Goal: Task Accomplishment & Management: Manage account settings

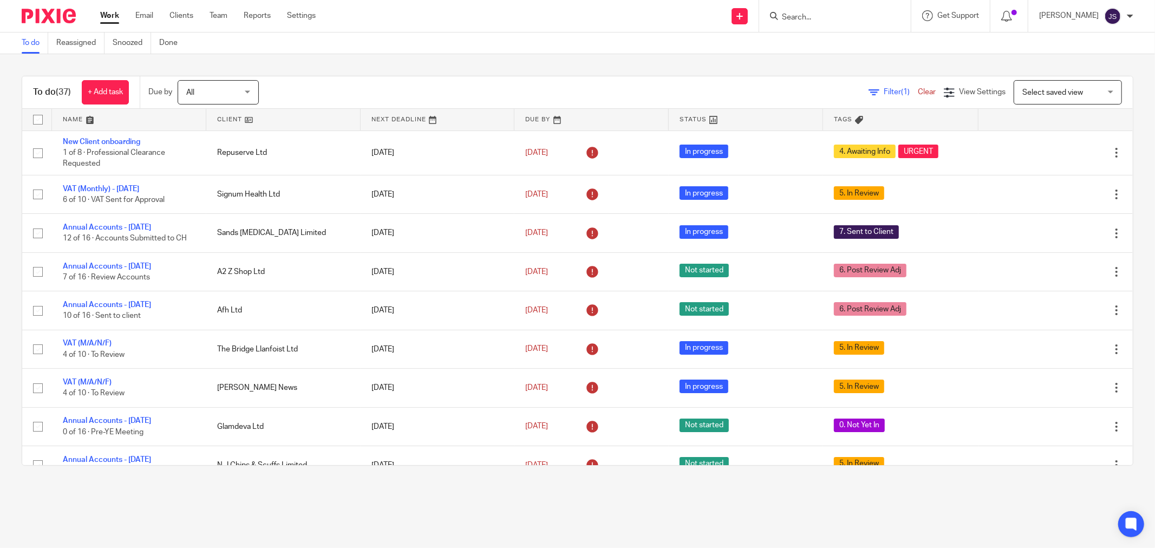
click at [800, 19] on input "Search" at bounding box center [830, 18] width 98 height 10
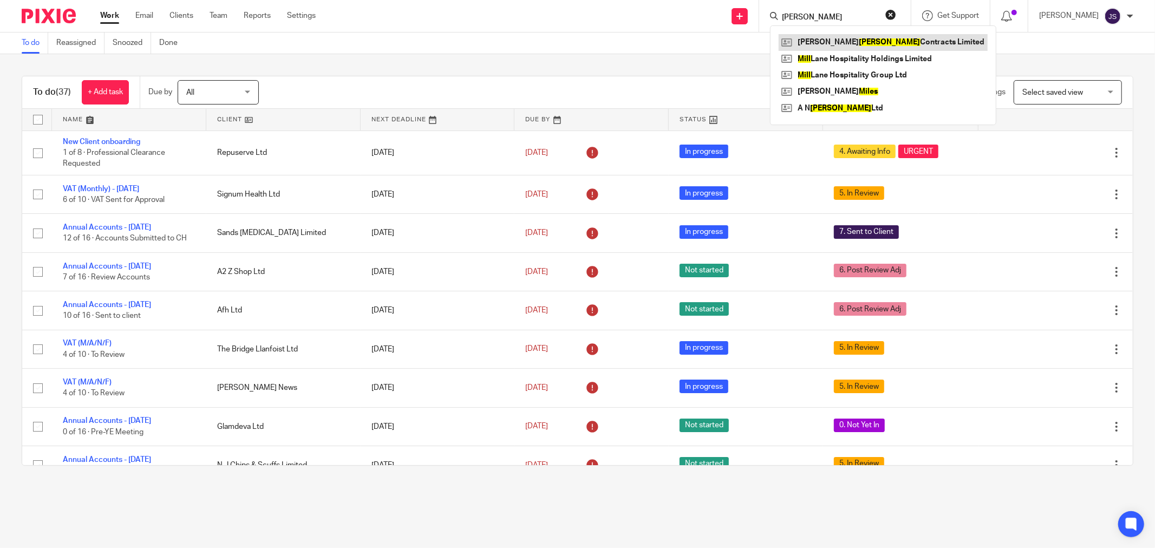
type input "mills"
click at [816, 40] on link at bounding box center [883, 42] width 209 height 16
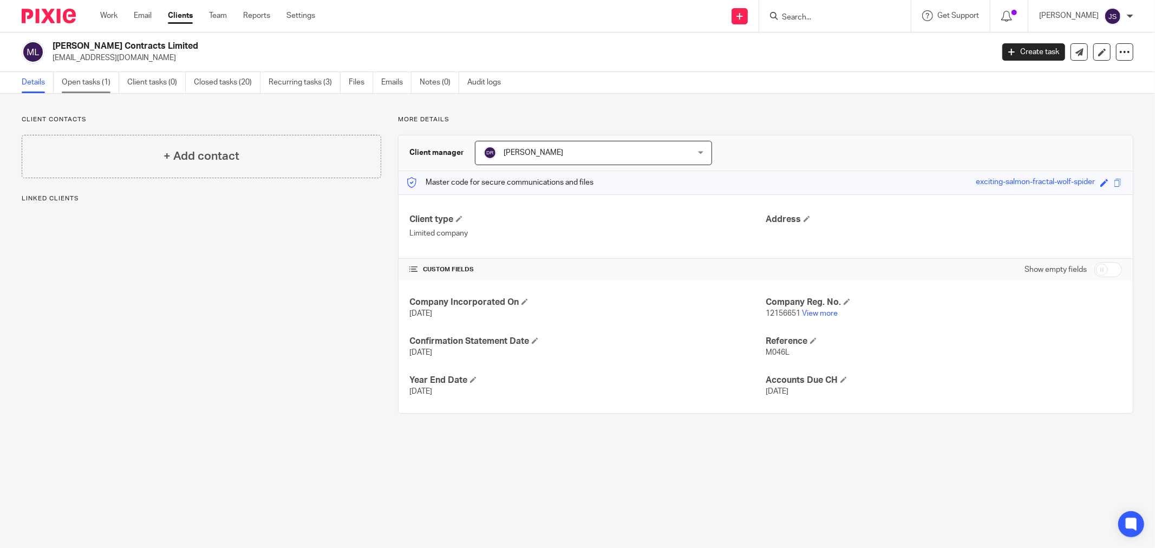
click at [94, 91] on link "Open tasks (1)" at bounding box center [90, 82] width 57 height 21
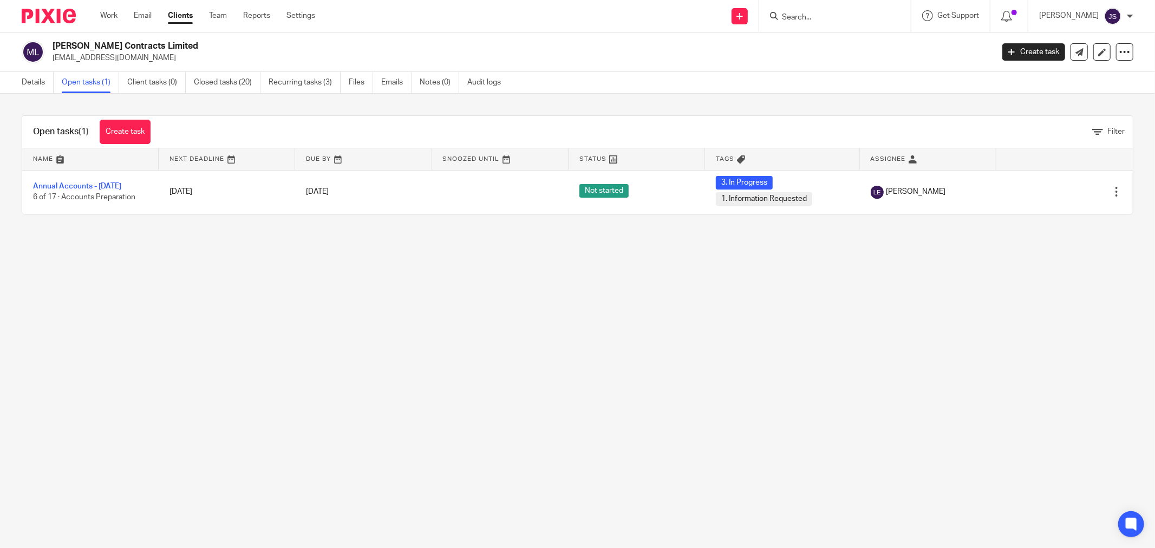
click at [67, 19] on img at bounding box center [49, 16] width 54 height 15
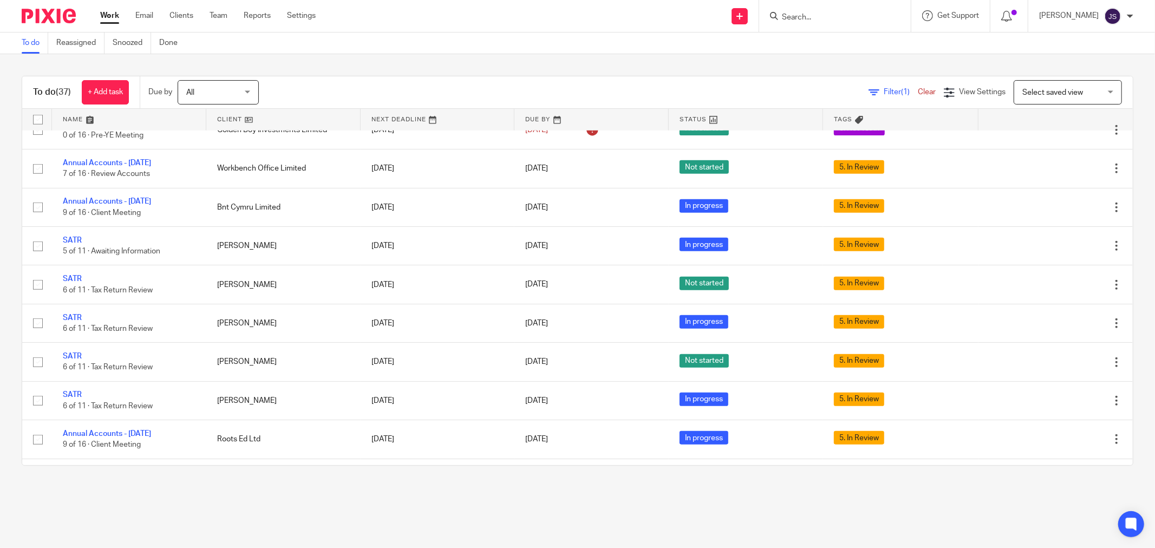
scroll to position [722, 0]
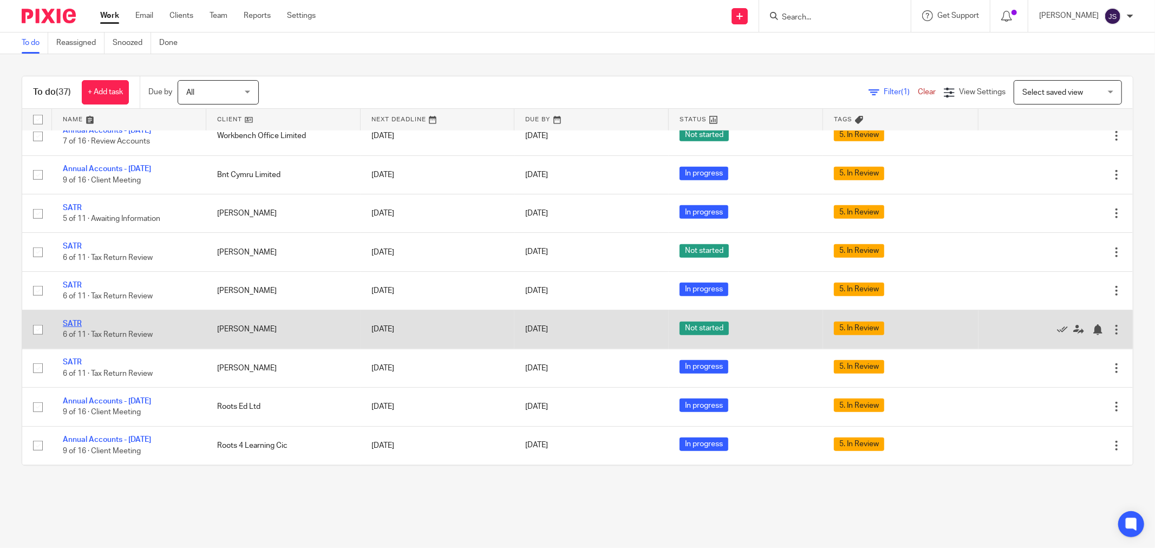
click at [79, 328] on link "SATR" at bounding box center [72, 324] width 19 height 8
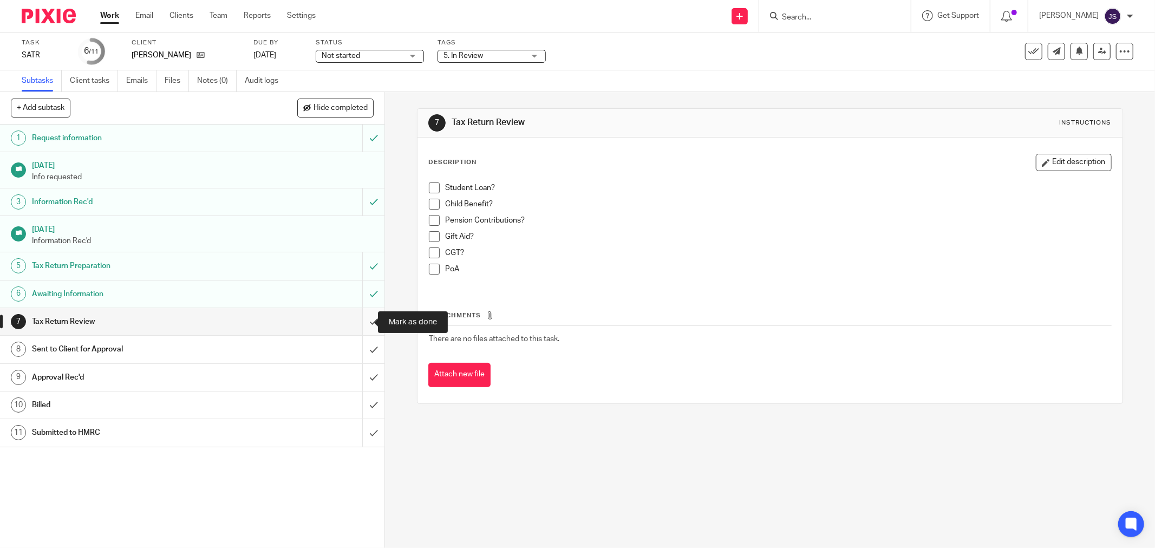
click at [359, 317] on input "submit" at bounding box center [192, 321] width 385 height 27
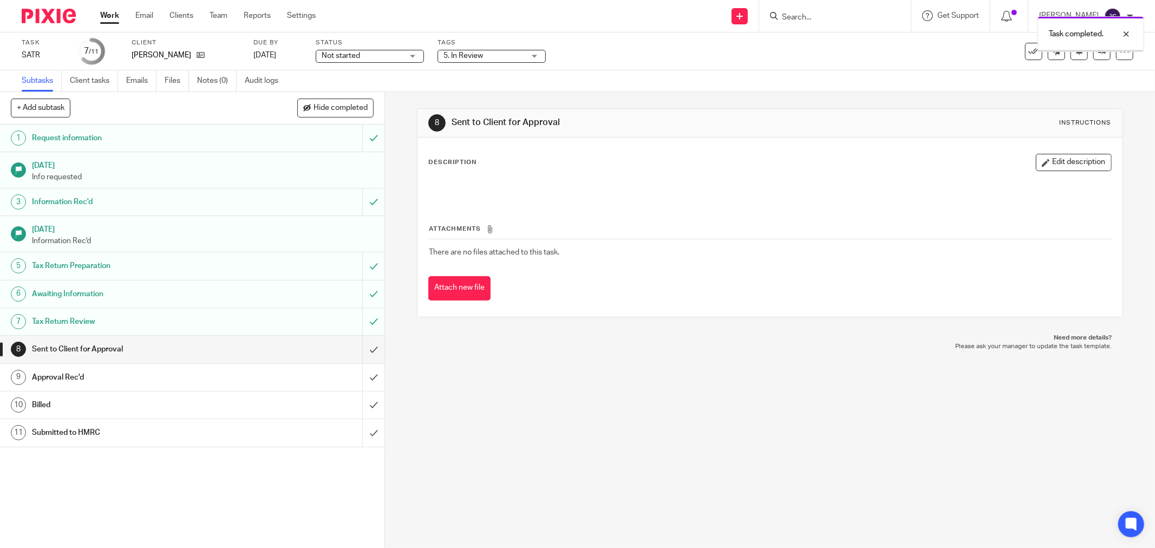
click at [399, 57] on span "Not started" at bounding box center [362, 55] width 81 height 11
click at [397, 94] on li "In progress" at bounding box center [369, 96] width 107 height 22
click at [510, 56] on span "5. In Review" at bounding box center [484, 55] width 81 height 11
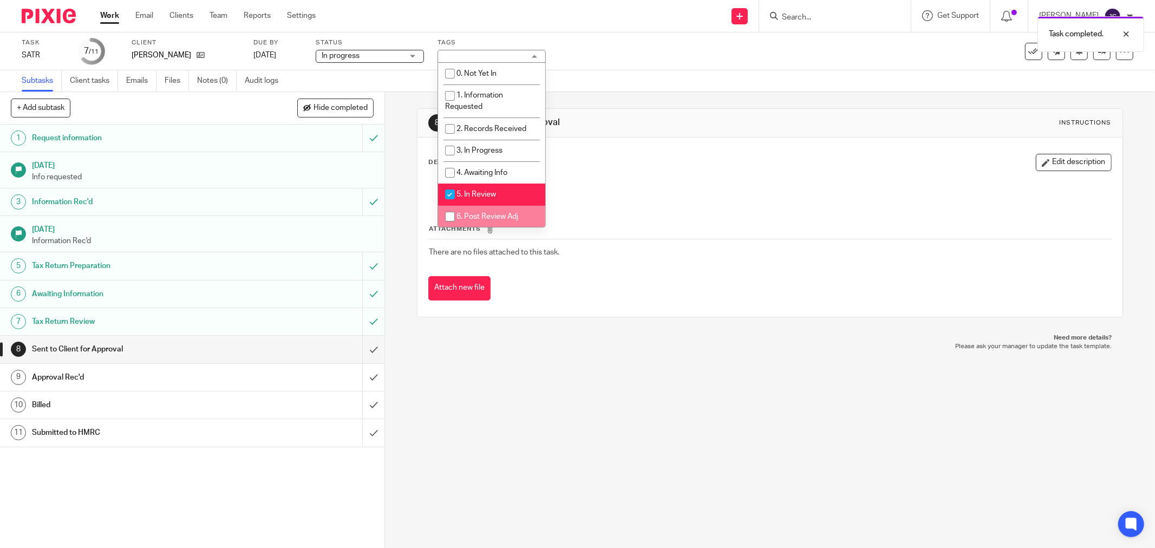
click at [495, 217] on span "6. Post Review Adj" at bounding box center [488, 217] width 62 height 8
checkbox input "true"
click at [495, 196] on span "5. In Review" at bounding box center [477, 195] width 40 height 8
checkbox input "false"
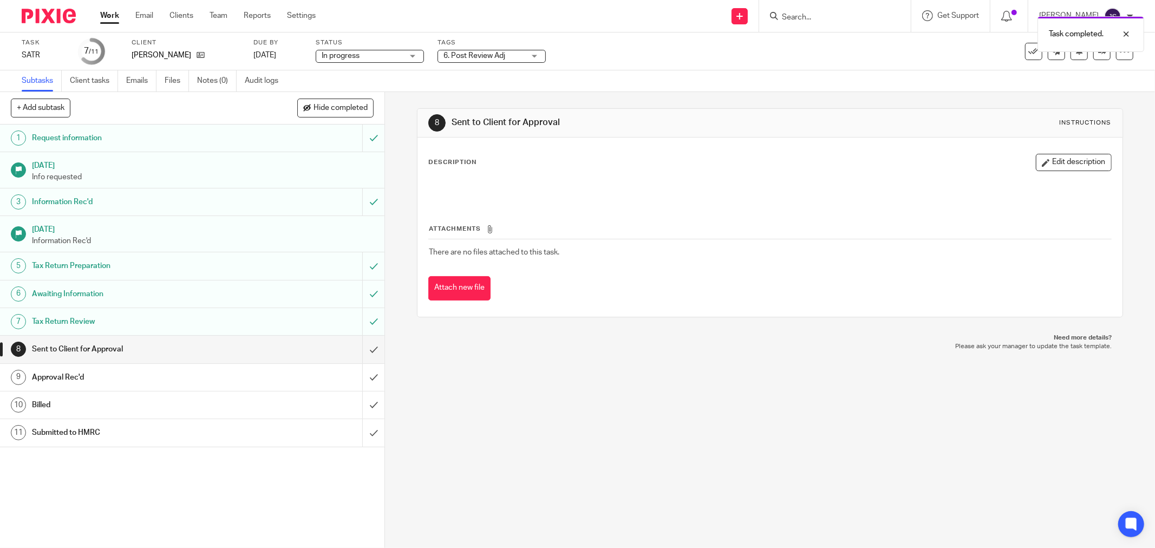
click at [500, 381] on div "8 Sent to Client for Approval Instructions Description Edit description Attachm…" at bounding box center [770, 320] width 770 height 456
click at [1094, 55] on link at bounding box center [1102, 51] width 17 height 17
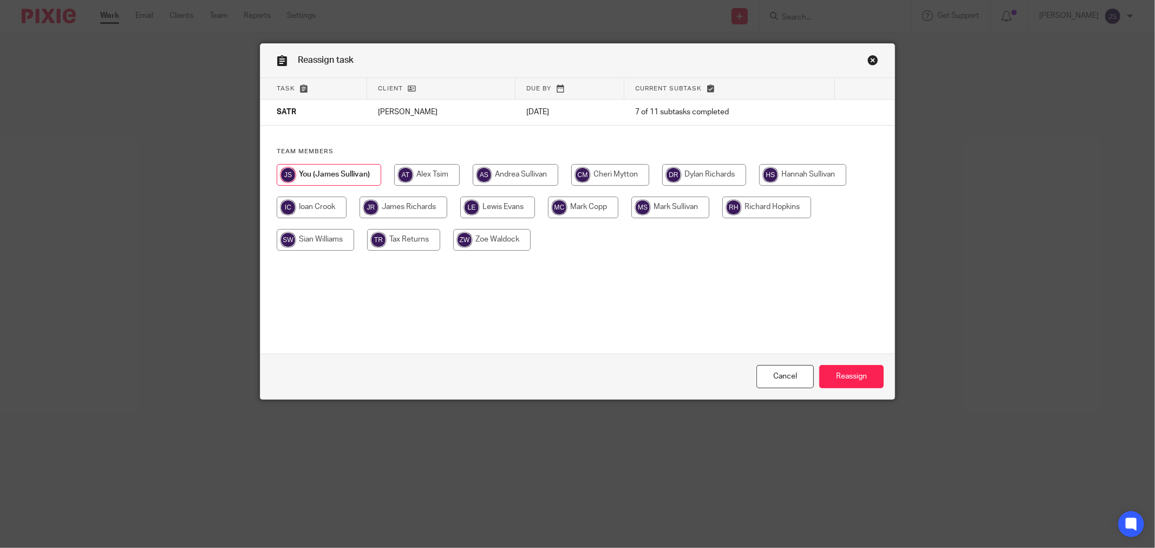
click at [792, 174] on input "radio" at bounding box center [802, 175] width 87 height 22
radio input "true"
click at [862, 374] on input "Reassign" at bounding box center [852, 376] width 64 height 23
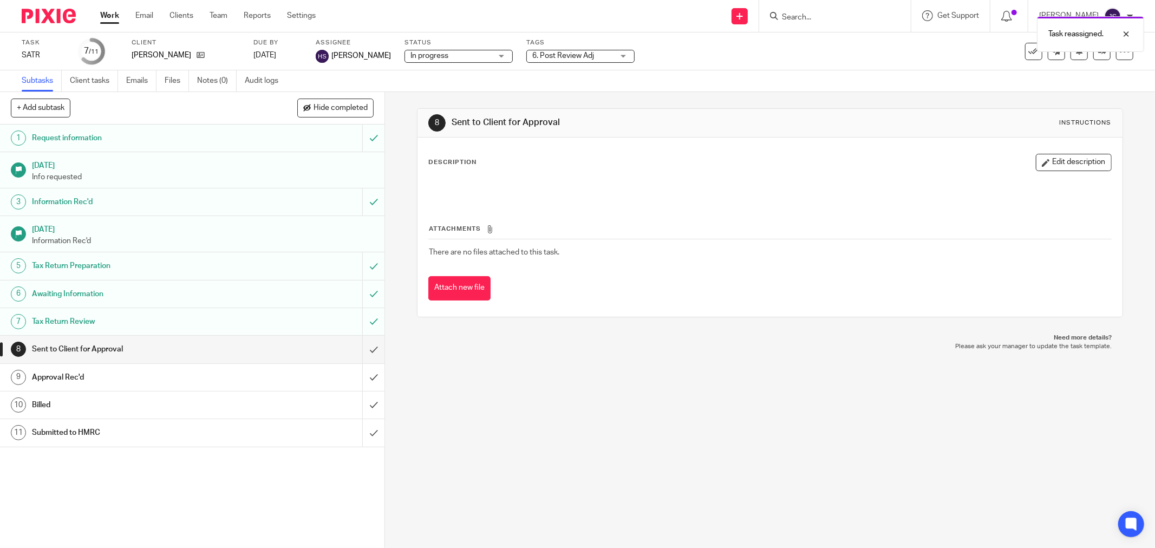
click at [59, 12] on img at bounding box center [49, 16] width 54 height 15
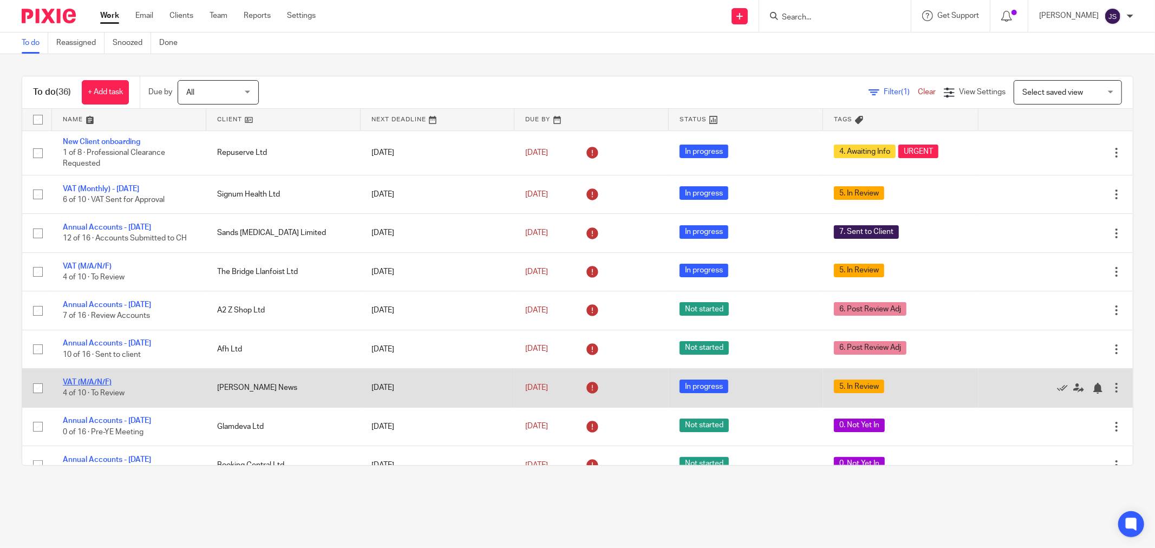
click at [105, 384] on link "VAT (M/A/N/F)" at bounding box center [87, 383] width 49 height 8
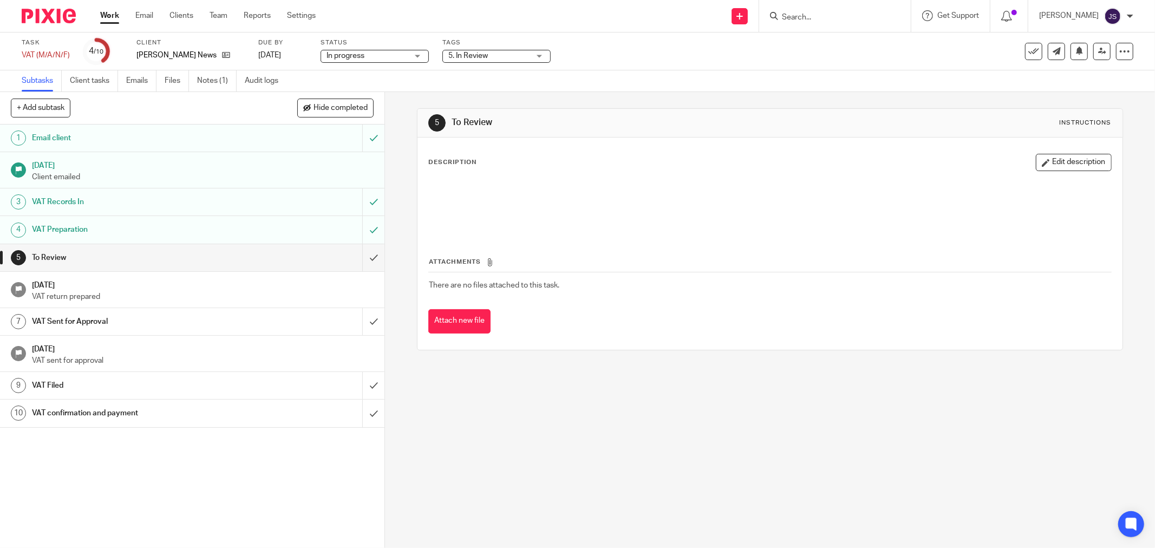
click at [482, 53] on span "5. In Review" at bounding box center [469, 56] width 40 height 8
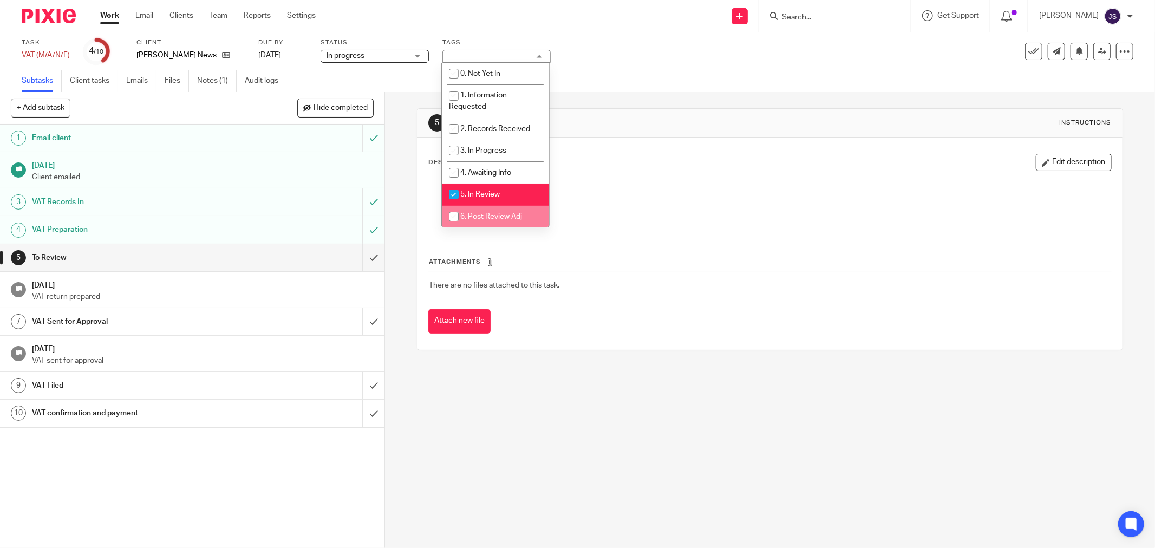
drag, startPoint x: 491, startPoint y: 220, endPoint x: 491, endPoint y: 209, distance: 10.8
click at [491, 220] on span "6. Post Review Adj" at bounding box center [491, 217] width 62 height 8
checkbox input "true"
click at [493, 196] on span "5. In Review" at bounding box center [480, 195] width 40 height 8
checkbox input "false"
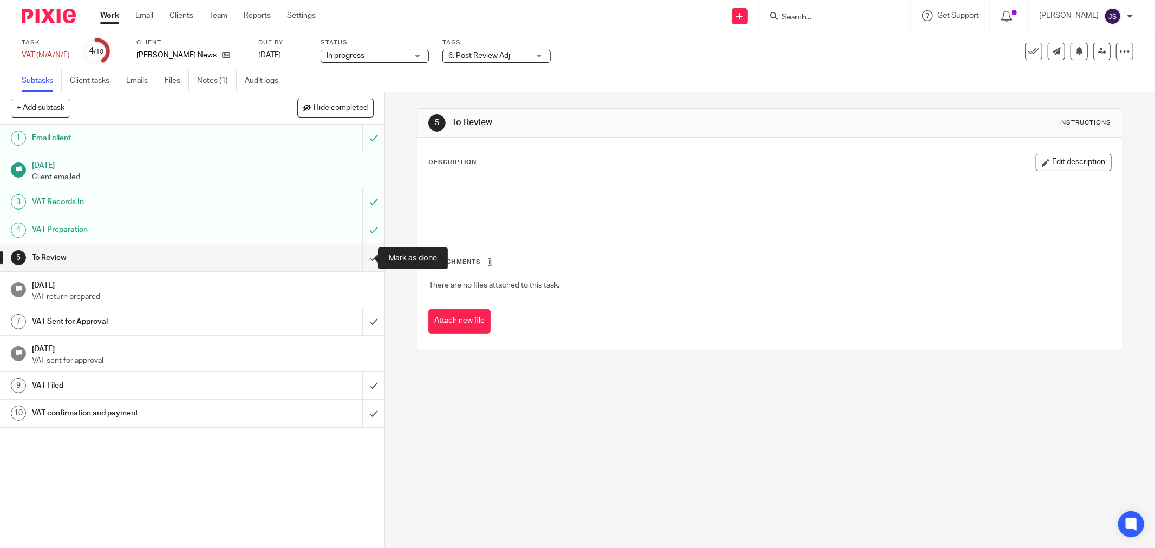
drag, startPoint x: 359, startPoint y: 262, endPoint x: 382, endPoint y: 258, distance: 24.1
click at [359, 261] on input "submit" at bounding box center [192, 257] width 385 height 27
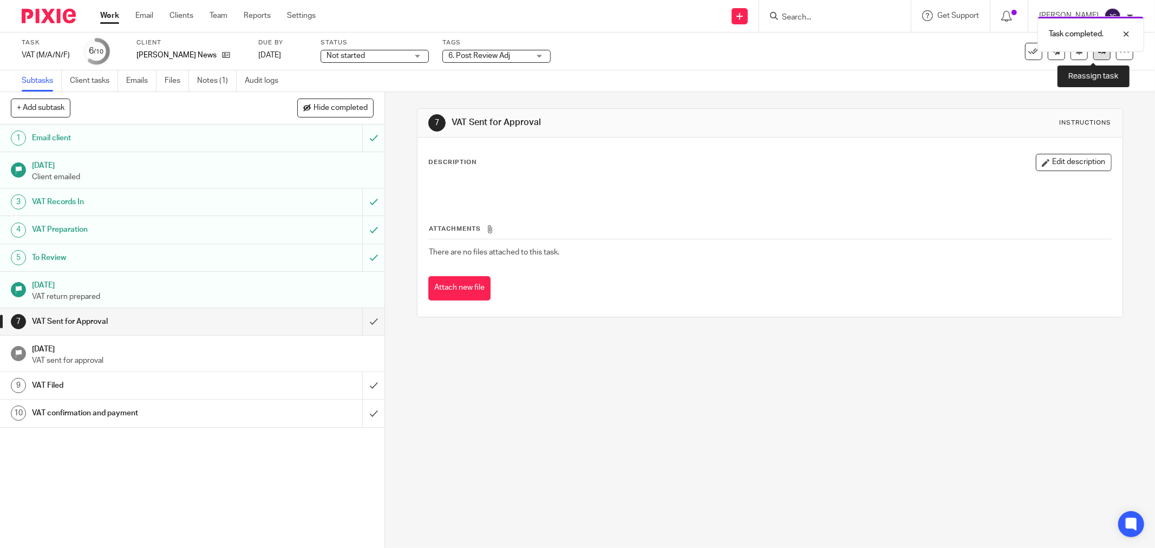
click at [1094, 58] on link at bounding box center [1102, 51] width 17 height 17
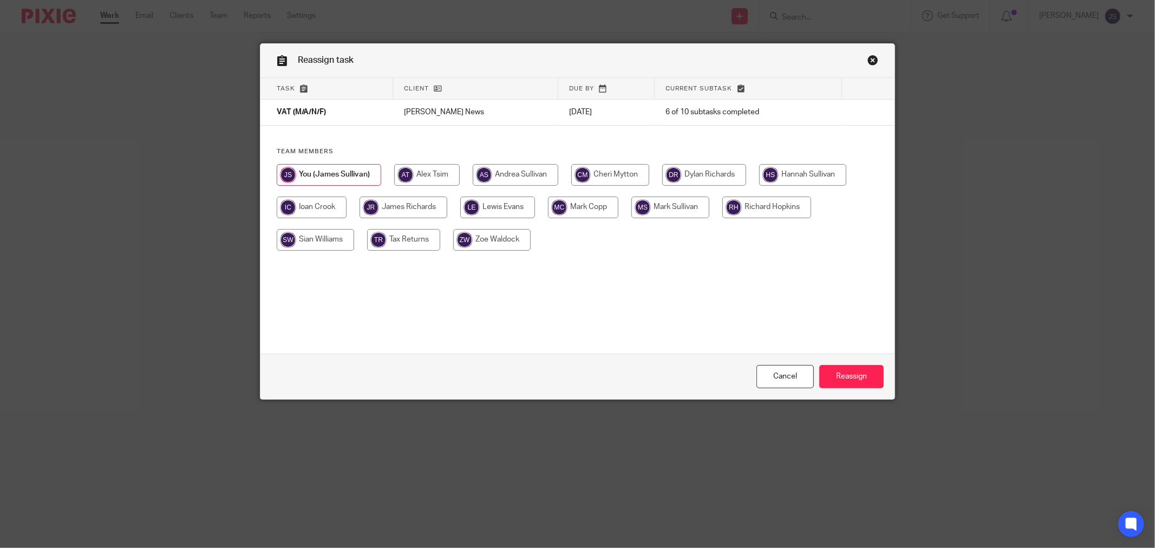
click at [427, 207] on input "radio" at bounding box center [404, 208] width 88 height 22
radio input "true"
click at [843, 376] on input "Reassign" at bounding box center [852, 376] width 64 height 23
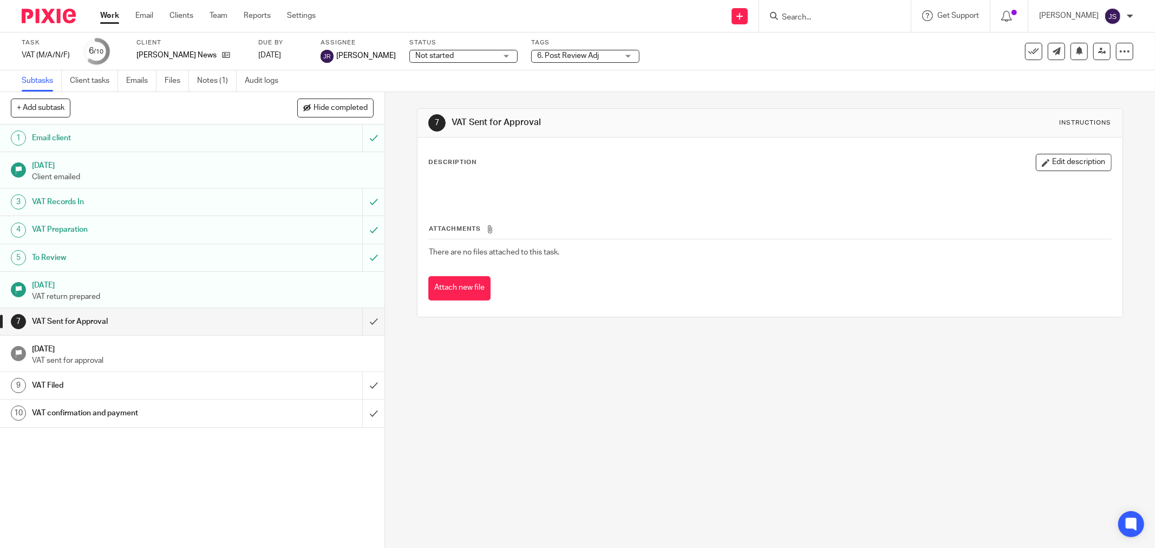
click at [57, 17] on img at bounding box center [49, 16] width 54 height 15
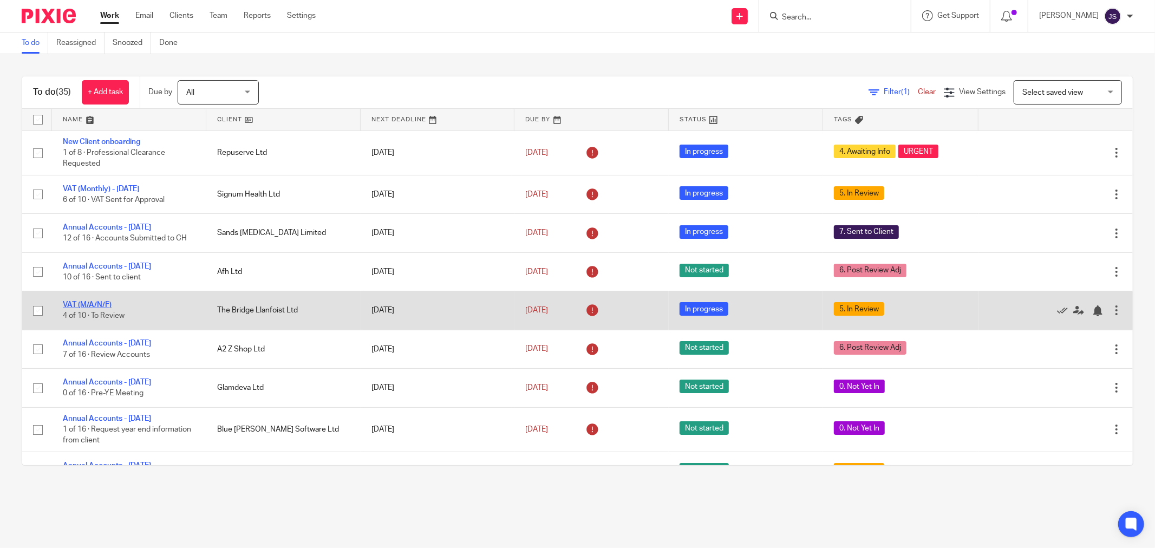
click at [105, 306] on link "VAT (M/A/N/F)" at bounding box center [87, 305] width 49 height 8
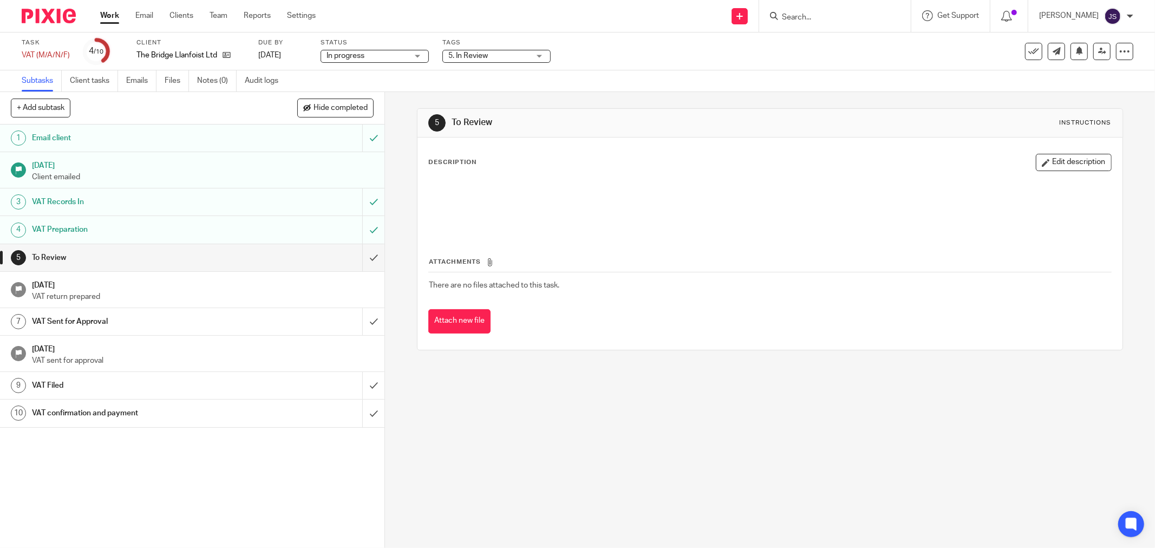
click at [512, 56] on span "5. In Review" at bounding box center [489, 55] width 81 height 11
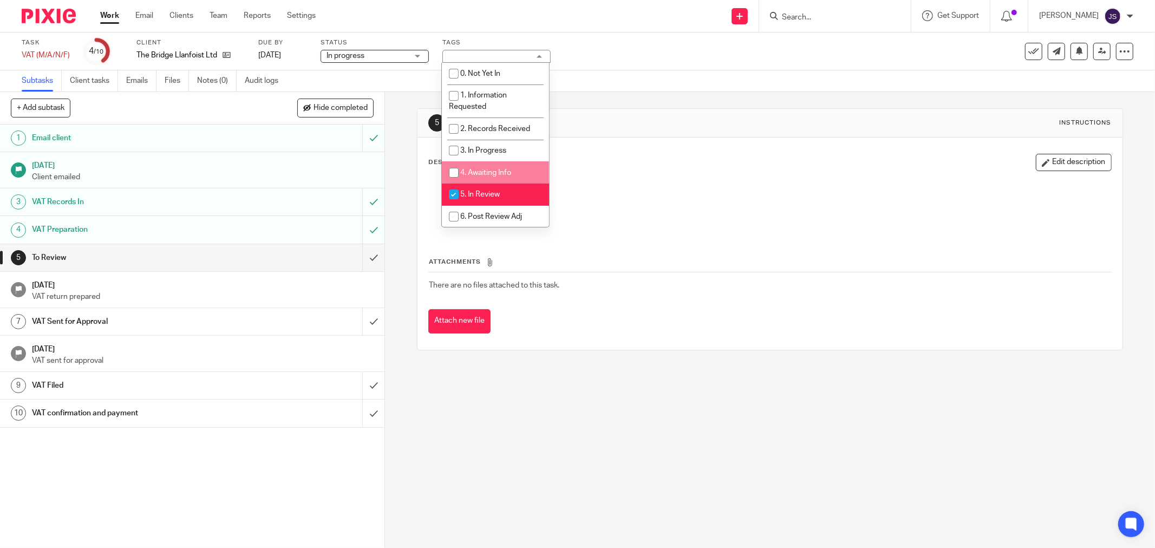
click at [492, 193] on span "5. In Review" at bounding box center [480, 195] width 40 height 8
checkbox input "false"
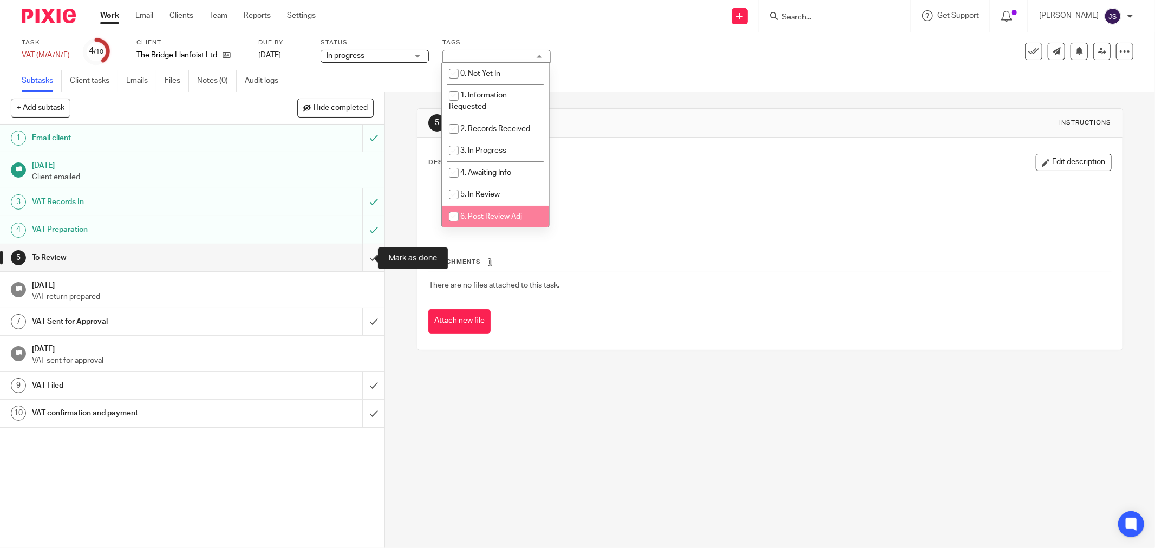
click at [363, 264] on input "submit" at bounding box center [192, 257] width 385 height 27
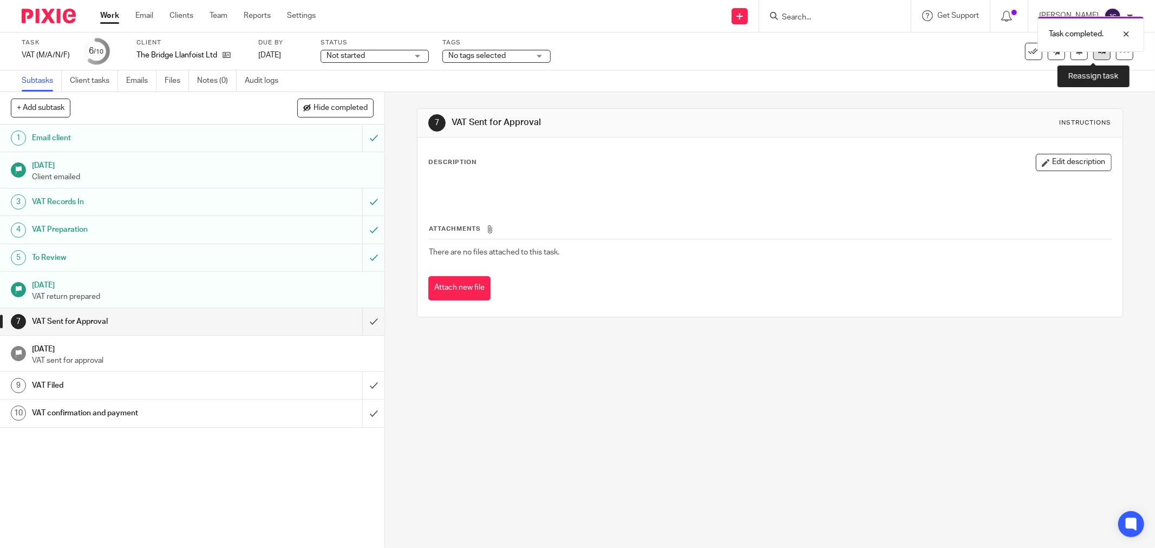
click at [1094, 54] on link at bounding box center [1102, 51] width 17 height 17
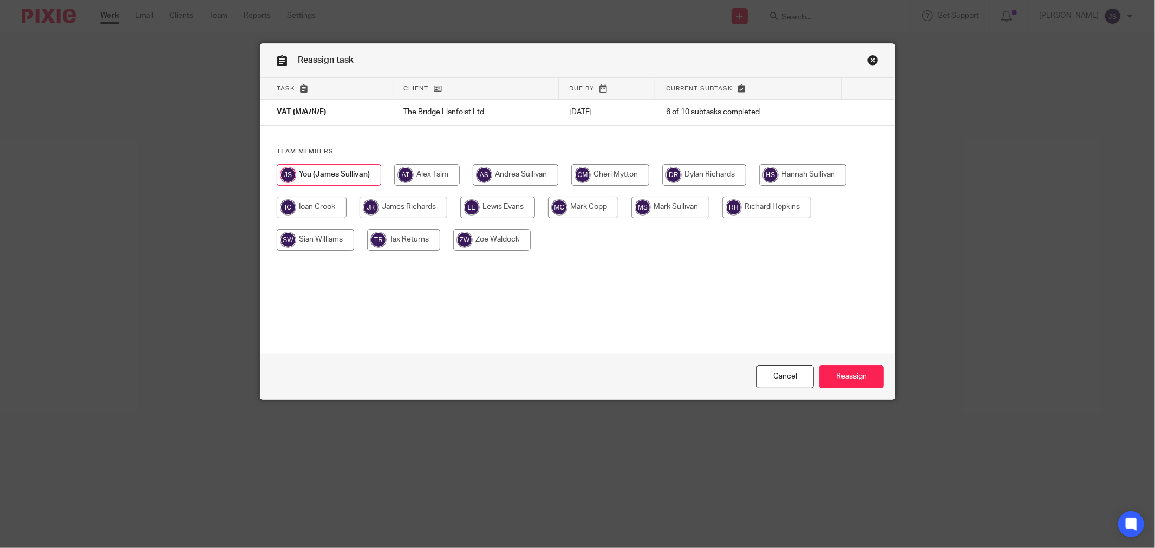
click at [703, 170] on input "radio" at bounding box center [704, 175] width 84 height 22
radio input "true"
click at [849, 380] on input "Reassign" at bounding box center [852, 376] width 64 height 23
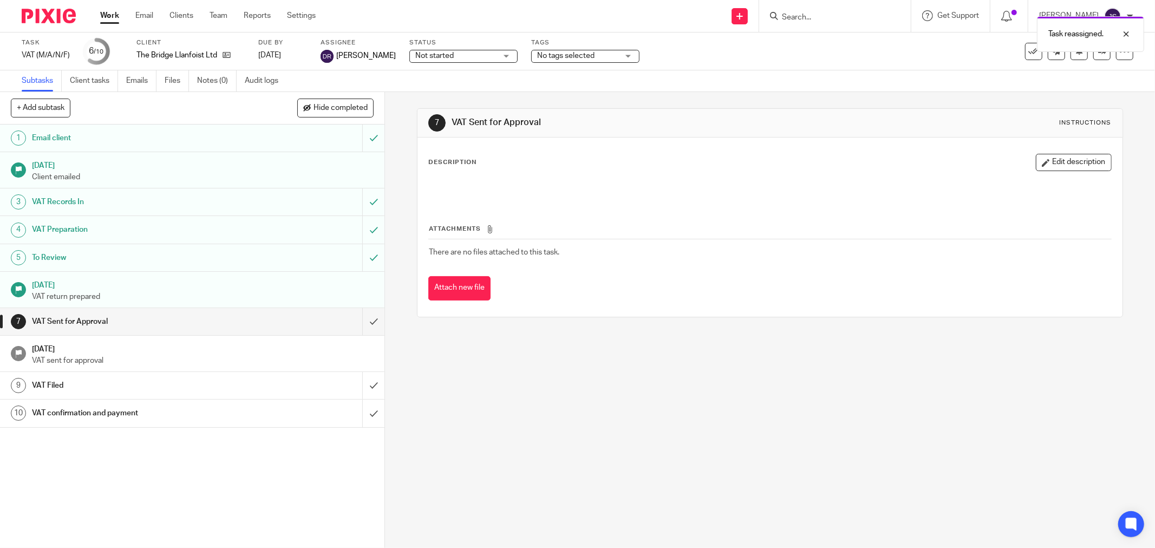
click at [68, 19] on img at bounding box center [49, 16] width 54 height 15
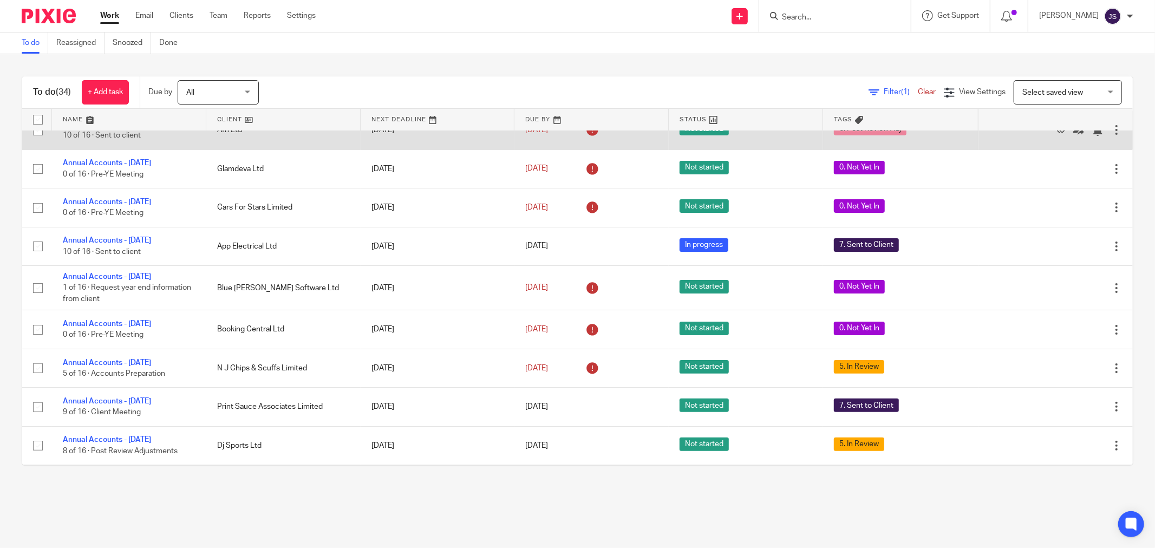
scroll to position [301, 0]
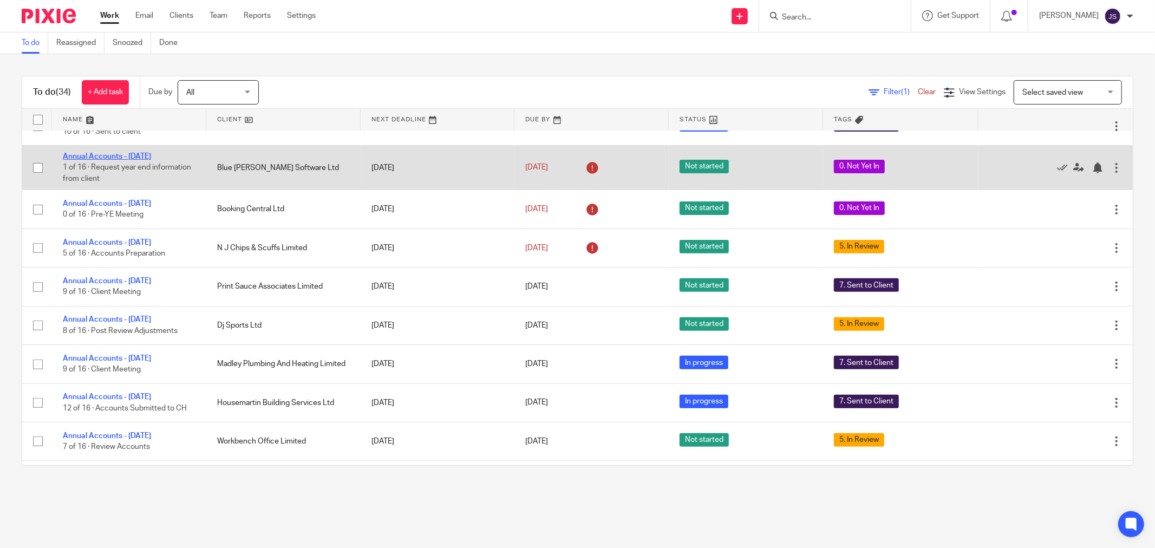
click at [142, 155] on link "Annual Accounts - February 2025" at bounding box center [107, 157] width 88 height 8
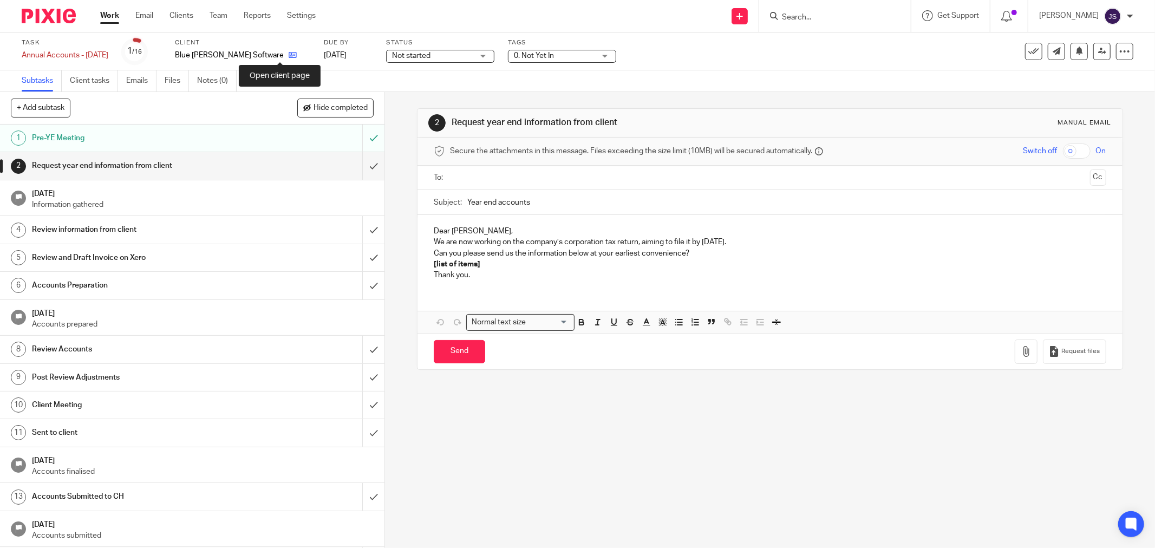
click at [289, 57] on icon at bounding box center [293, 55] width 8 height 8
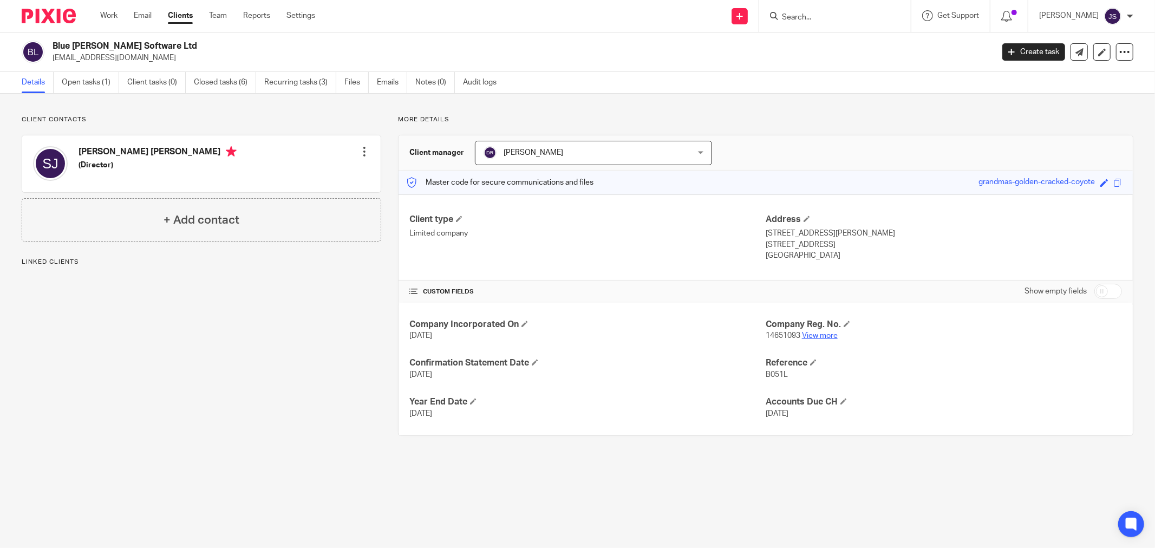
click at [803, 334] on link "View more" at bounding box center [820, 336] width 36 height 8
drag, startPoint x: 60, startPoint y: 10, endPoint x: 54, endPoint y: 12, distance: 6.3
click at [60, 10] on img at bounding box center [49, 16] width 54 height 15
